Goal: Navigation & Orientation: Find specific page/section

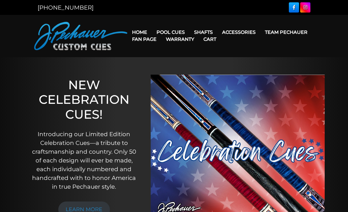
click at [260, 34] on link "Team Pechauer" at bounding box center [286, 32] width 52 height 15
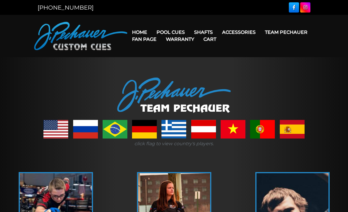
click at [321, 93] on div at bounding box center [174, 95] width 348 height 35
click at [161, 34] on link "Fan Page" at bounding box center [144, 39] width 34 height 15
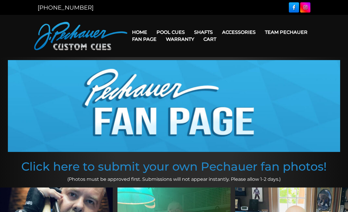
click at [326, 37] on header "MENU Home Pool Cues Celebration Cue JP Series (T) – NEW Pro Series (R) – NEW Ch…" at bounding box center [174, 36] width 348 height 42
click at [207, 69] on link "Champion Collection" at bounding box center [189, 65] width 72 height 8
